Goal: Navigation & Orientation: Go to known website

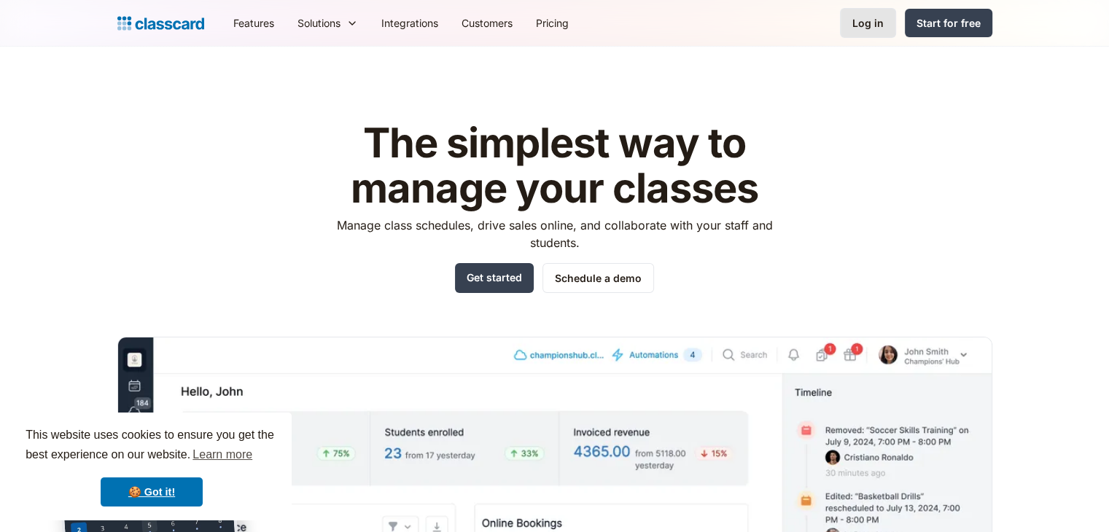
click at [855, 28] on div "Log in" at bounding box center [867, 22] width 31 height 15
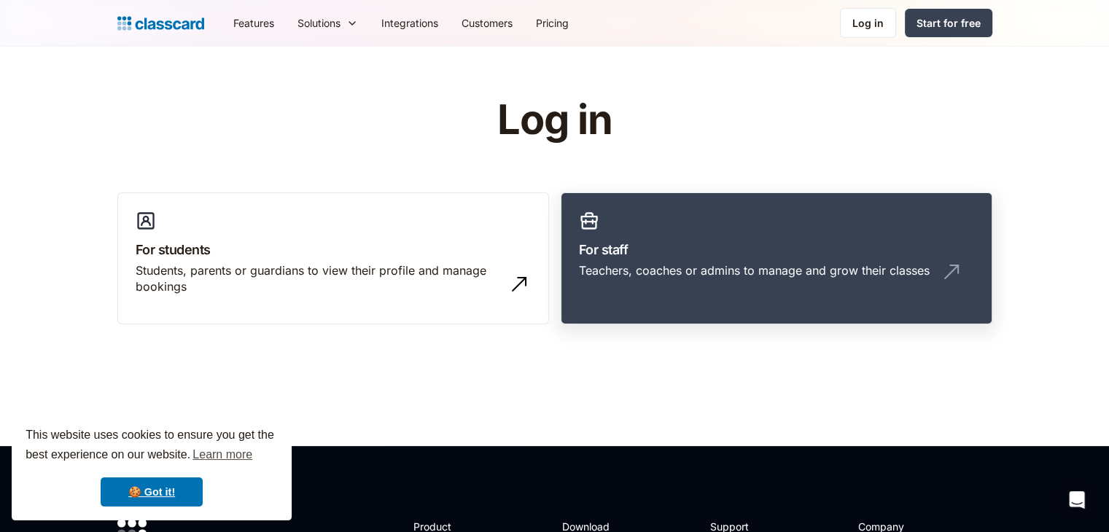
click at [691, 279] on div "Teachers, coaches or admins to manage and grow their classes" at bounding box center [776, 276] width 395 height 28
